Goal: Transaction & Acquisition: Download file/media

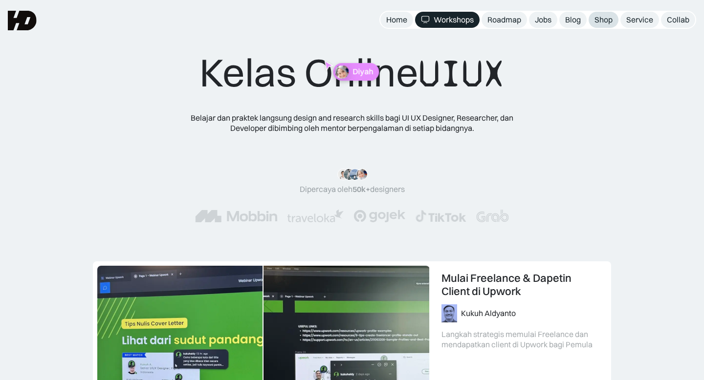
click at [601, 22] on div "Shop" at bounding box center [603, 20] width 18 height 10
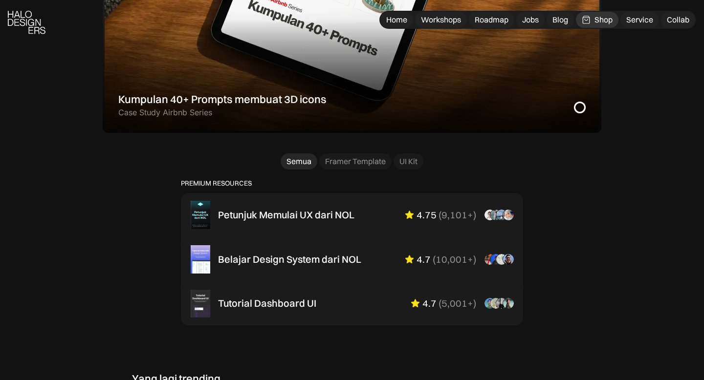
scroll to position [624, 0]
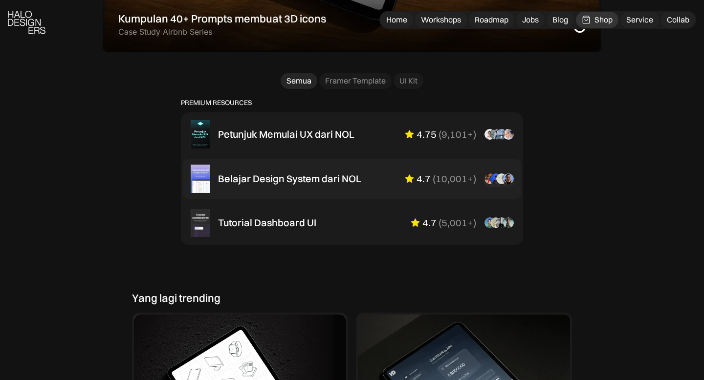
click at [312, 181] on div "Belajar Design System dari NOL" at bounding box center [289, 179] width 143 height 12
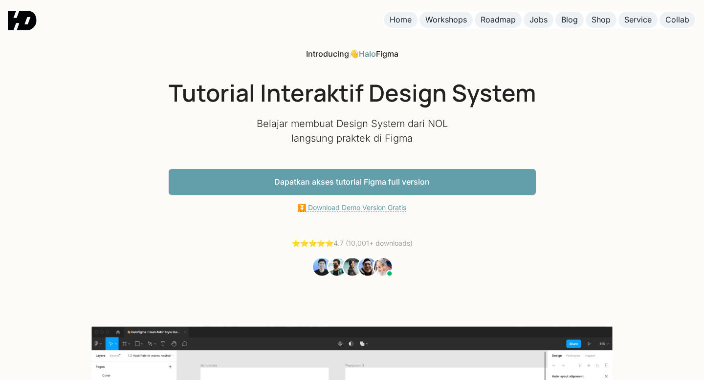
click at [353, 203] on link "⏬ Download Demo Version Gratis" at bounding box center [352, 207] width 108 height 9
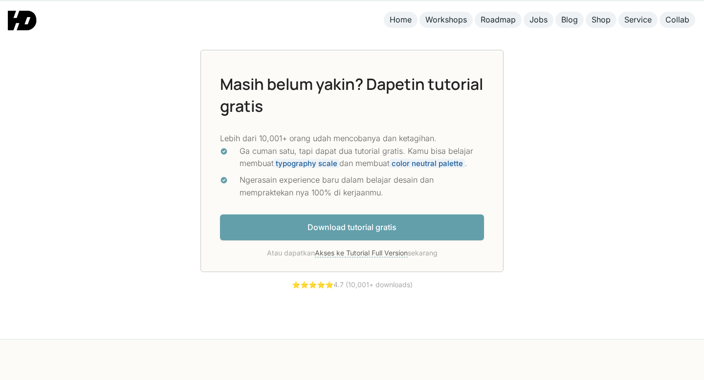
scroll to position [2553, 0]
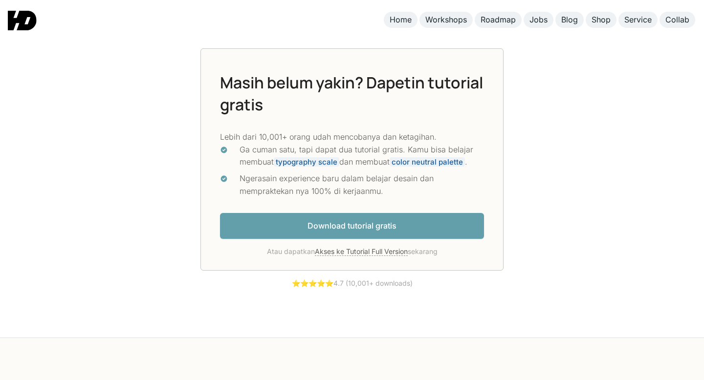
click at [347, 233] on link "Download tutorial gratis" at bounding box center [352, 226] width 264 height 26
